Goal: Task Accomplishment & Management: Use online tool/utility

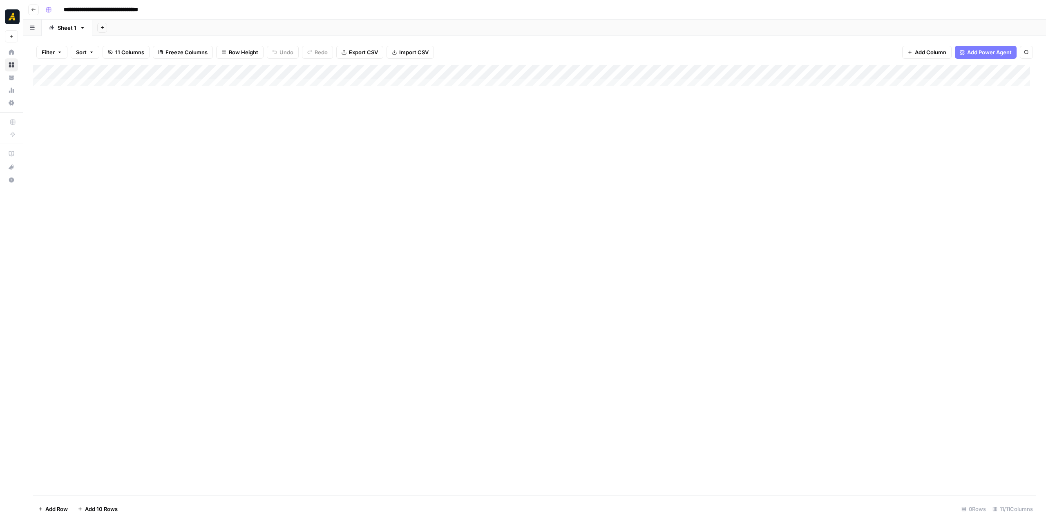
click at [78, 83] on div "Add Column" at bounding box center [534, 78] width 1003 height 27
click at [96, 98] on div "Add Column" at bounding box center [534, 85] width 1003 height 41
click at [92, 109] on div "Add Column" at bounding box center [534, 92] width 1003 height 55
click at [102, 86] on div "Add Column" at bounding box center [534, 99] width 1003 height 69
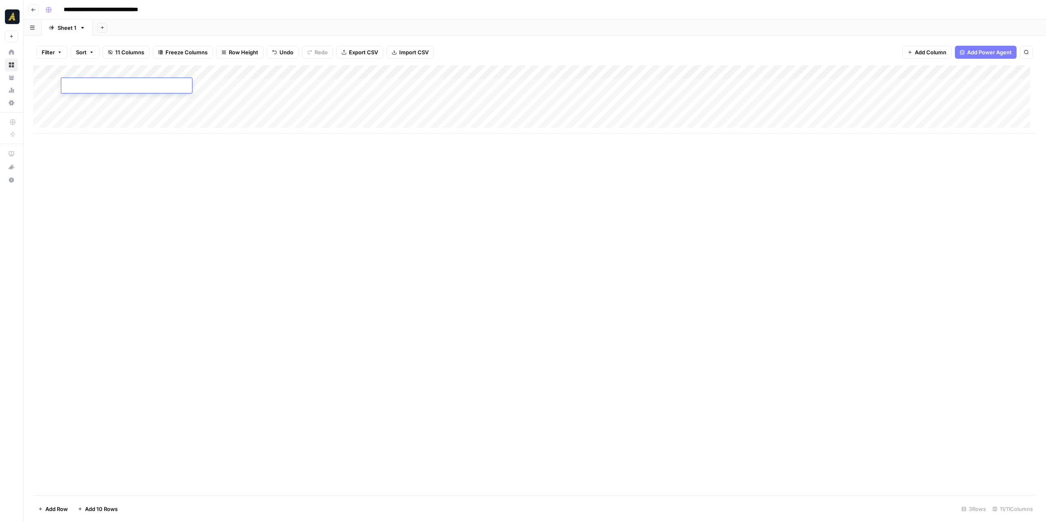
type textarea "*"
type textarea "*****"
click at [644, 281] on div "Add Column" at bounding box center [534, 280] width 1003 height 430
click at [467, 70] on div "Add Column" at bounding box center [534, 99] width 1003 height 69
drag, startPoint x: 471, startPoint y: 92, endPoint x: 435, endPoint y: 91, distance: 35.1
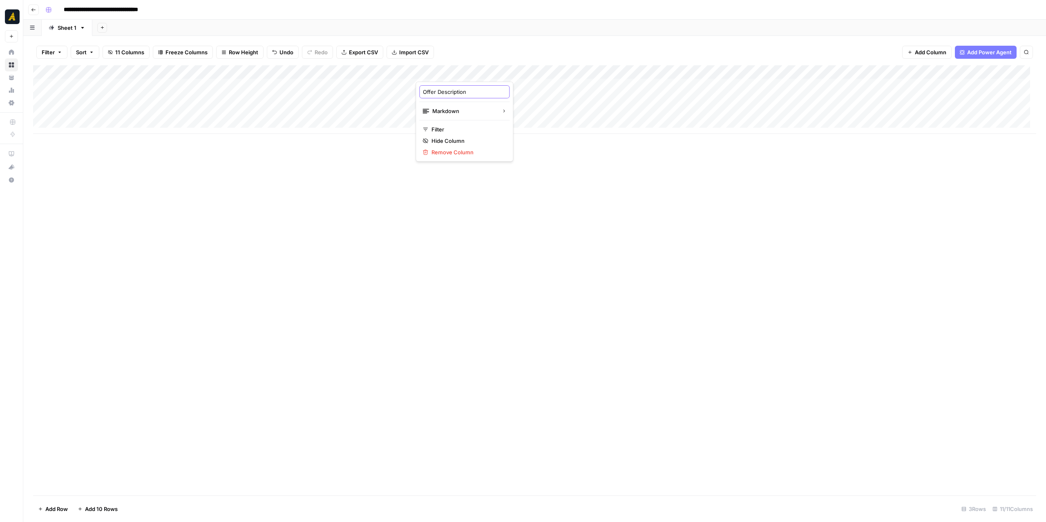
click at [435, 91] on input "Offer Description" at bounding box center [464, 92] width 83 height 8
click at [475, 72] on div "Add Column" at bounding box center [534, 99] width 1003 height 69
drag, startPoint x: 473, startPoint y: 93, endPoint x: 418, endPoint y: 95, distance: 54.8
click at [418, 95] on div "Offer Description Markdown Filter Hide Column Remove Column" at bounding box center [464, 122] width 98 height 80
type input "O"
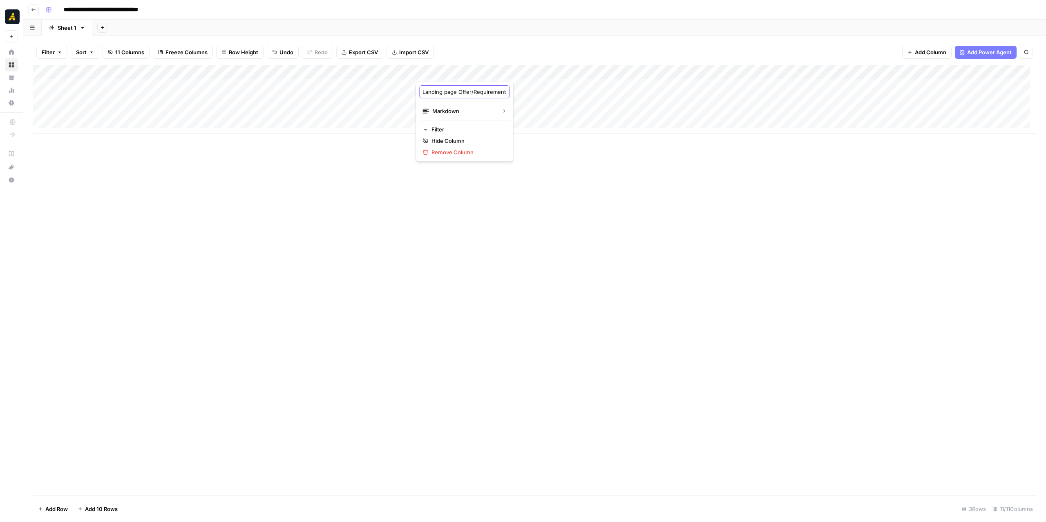
type input "Landing page Offer/Requirements"
click at [582, 218] on div "Add Column" at bounding box center [534, 280] width 1003 height 430
click at [773, 254] on div "Add Column" at bounding box center [534, 280] width 1003 height 430
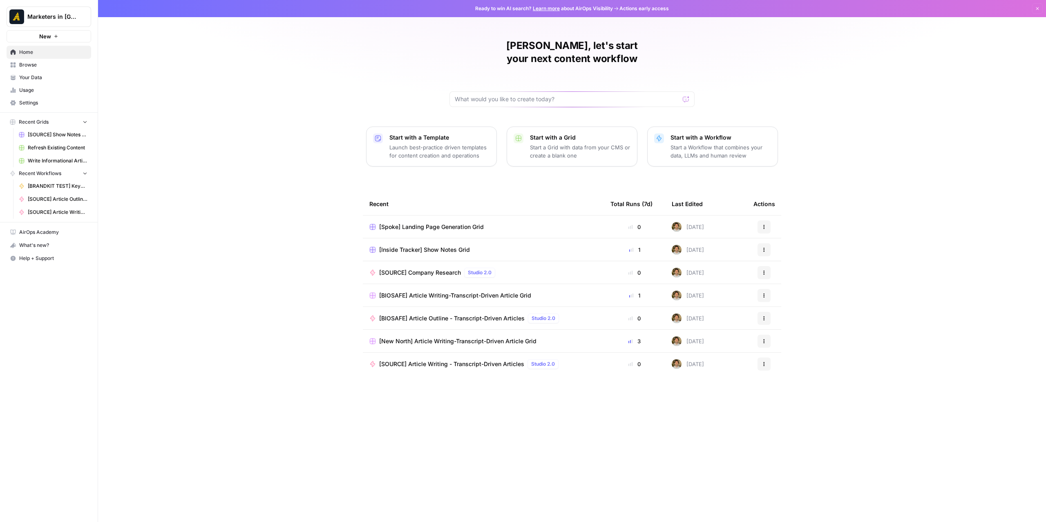
click at [30, 63] on span "Browse" at bounding box center [53, 64] width 68 height 7
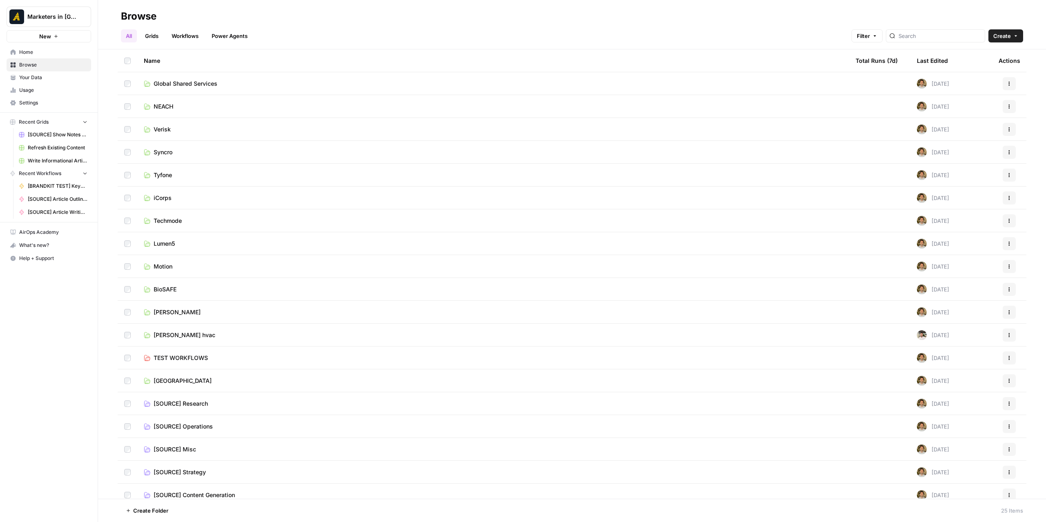
scroll to position [145, 0]
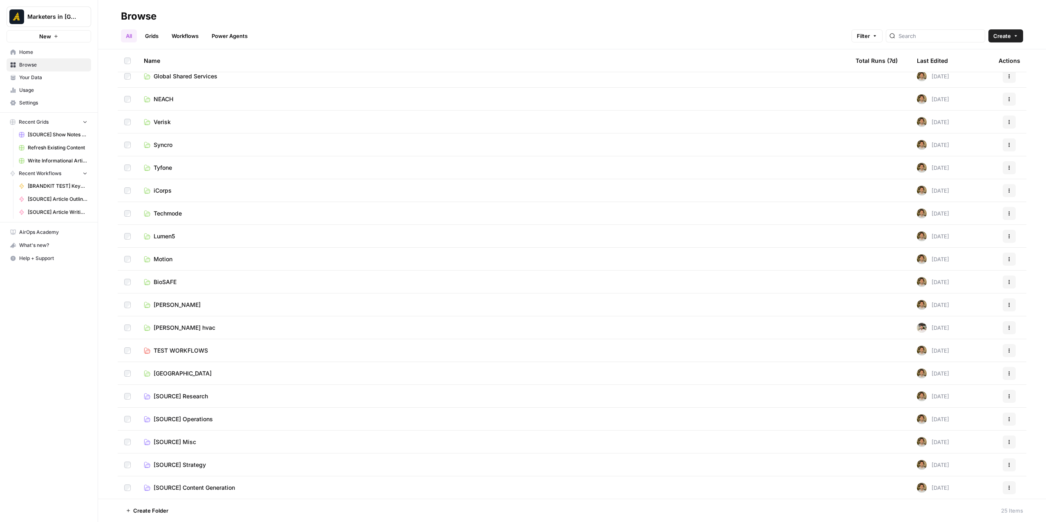
click at [182, 400] on span "[SOURCE] Research" at bounding box center [181, 397] width 54 height 8
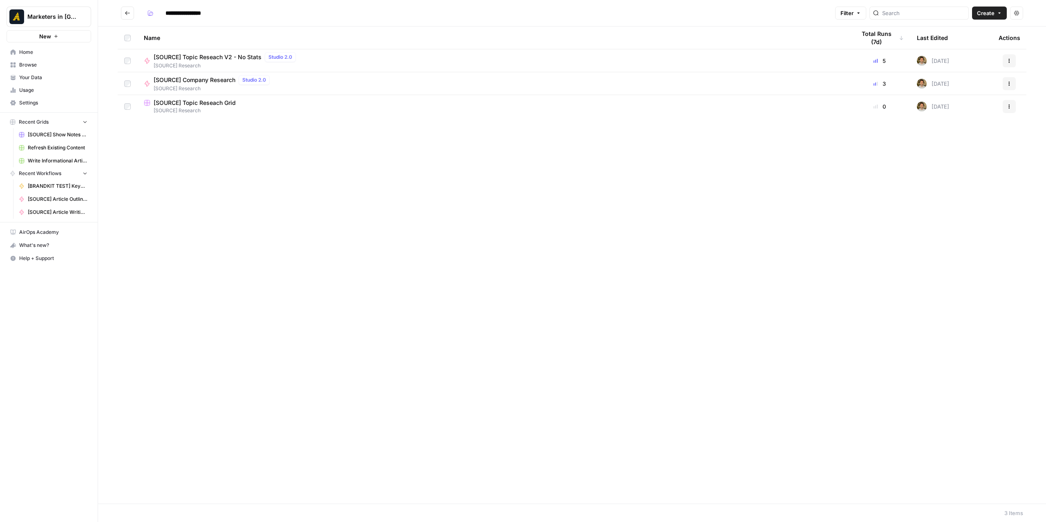
click at [198, 78] on span "[SOURCE] Company Research" at bounding box center [195, 80] width 82 height 8
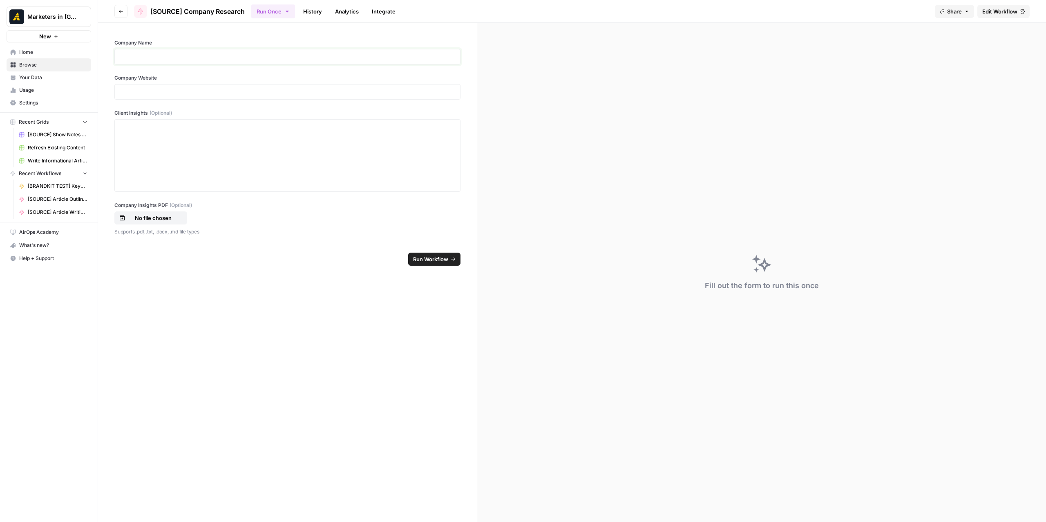
click at [212, 57] on p at bounding box center [287, 57] width 335 height 8
click at [287, 135] on div at bounding box center [287, 155] width 335 height 65
